Goal: Transaction & Acquisition: Purchase product/service

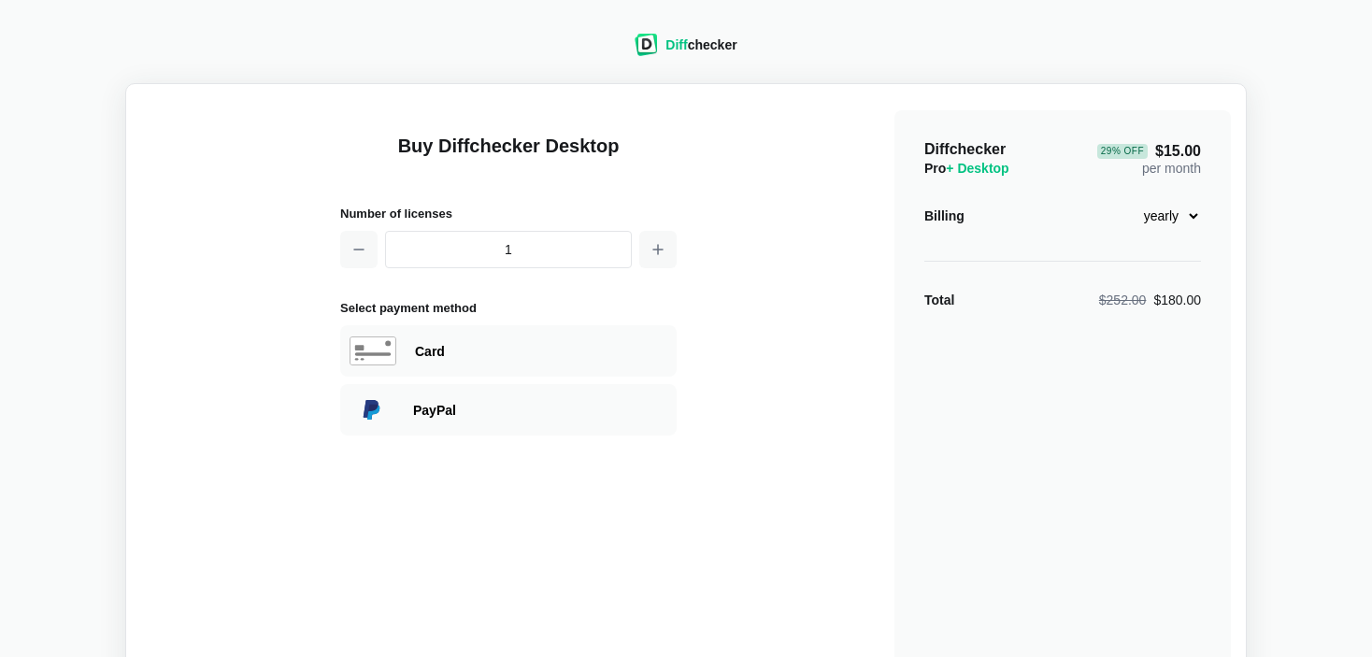
click at [695, 45] on div "Diff checker" at bounding box center [701, 45] width 71 height 19
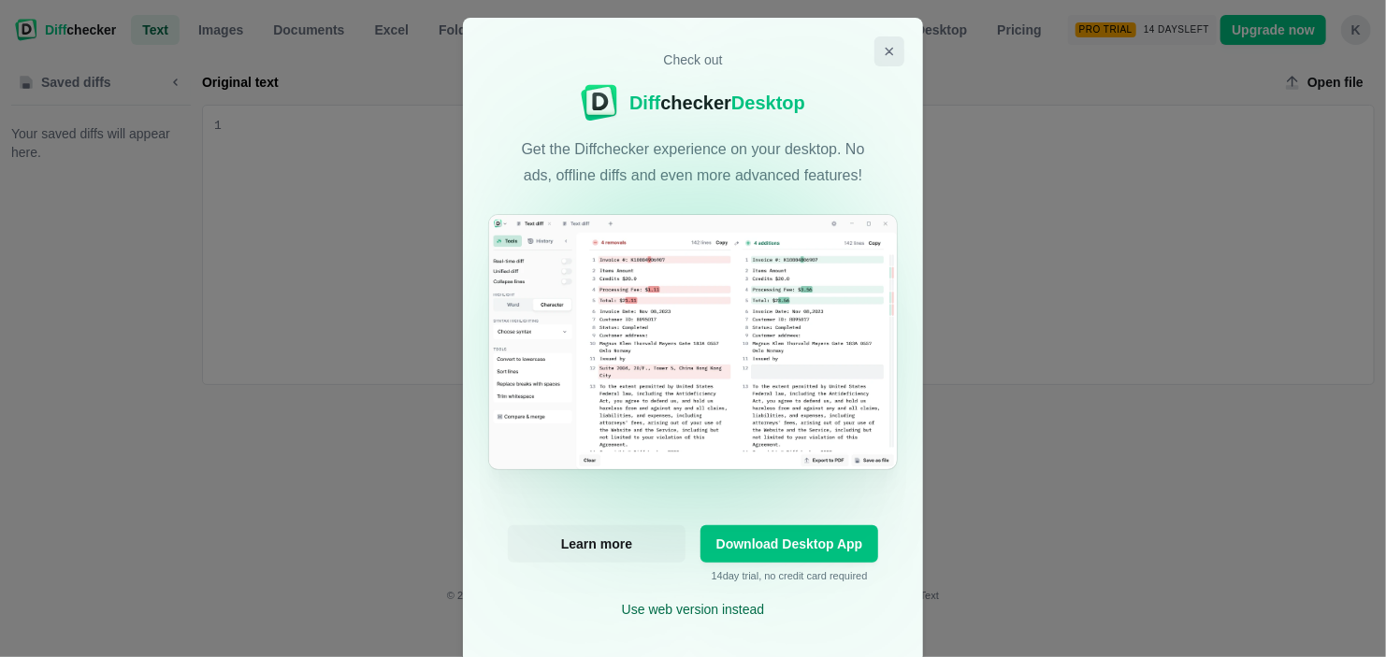
click at [882, 47] on icon "Close modal" at bounding box center [889, 51] width 15 height 15
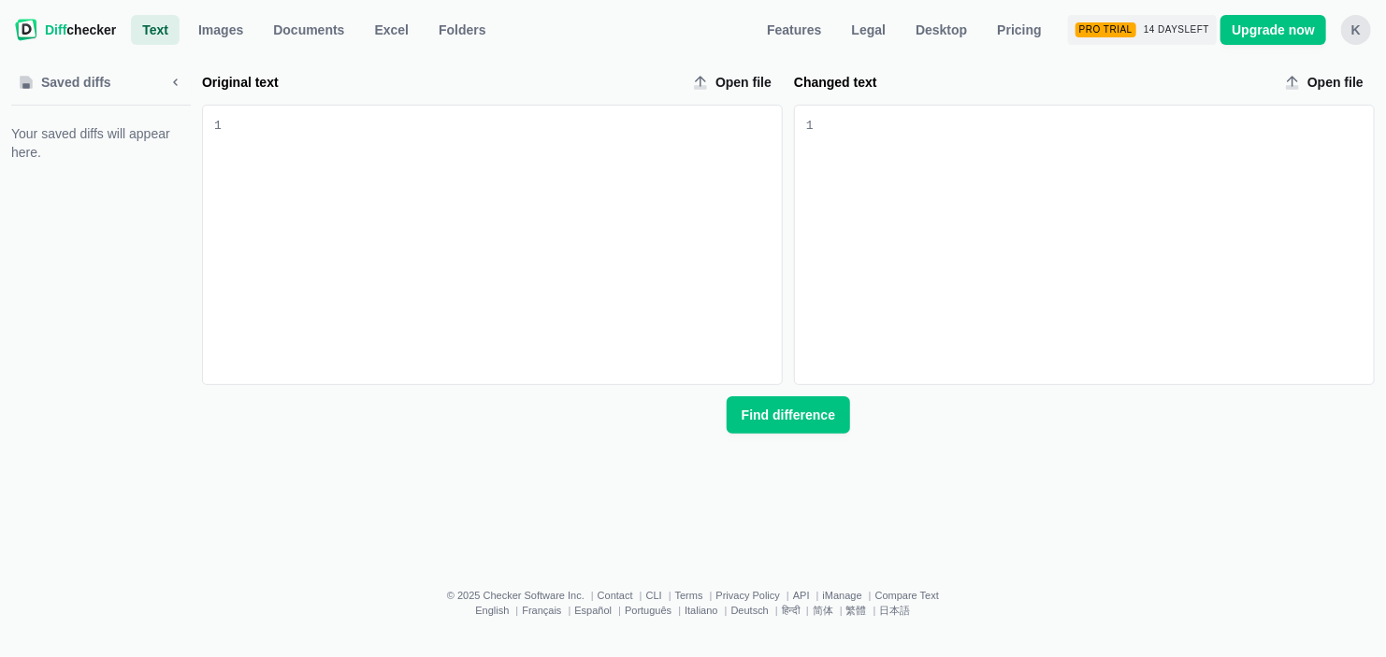
click at [162, 22] on span "Text" at bounding box center [155, 30] width 34 height 19
